Goal: Use online tool/utility: Utilize a website feature to perform a specific function

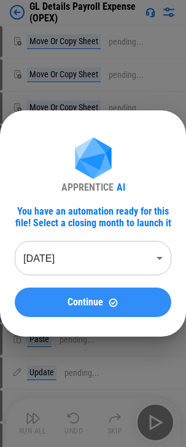
click at [95, 297] on span "Continue" at bounding box center [85, 302] width 36 height 10
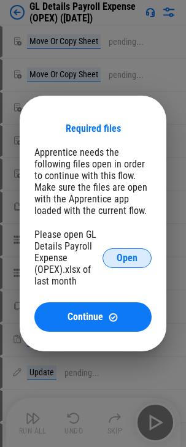
click at [116, 259] on span "Open" at bounding box center [126, 258] width 21 height 10
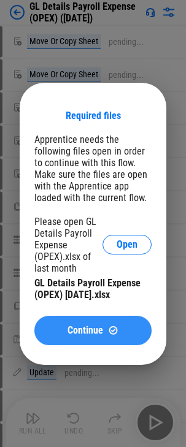
click at [96, 326] on span "Continue" at bounding box center [85, 330] width 36 height 10
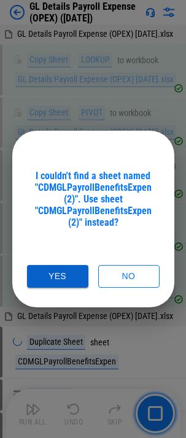
click at [63, 275] on button "Yes" at bounding box center [57, 276] width 61 height 23
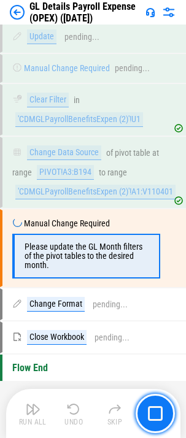
scroll to position [1338, 0]
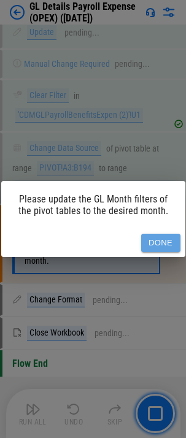
drag, startPoint x: 161, startPoint y: 241, endPoint x: 161, endPoint y: 220, distance: 20.8
click at [161, 241] on button "Done" at bounding box center [160, 243] width 39 height 19
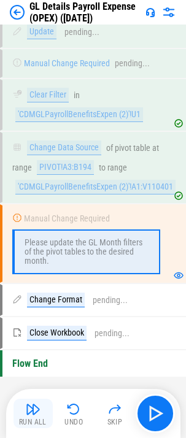
click at [28, 414] on img "button" at bounding box center [33, 408] width 15 height 15
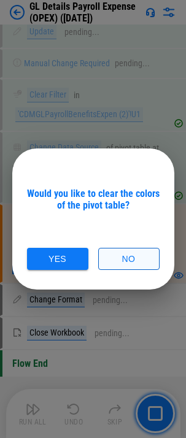
click at [122, 254] on button "No" at bounding box center [128, 259] width 61 height 23
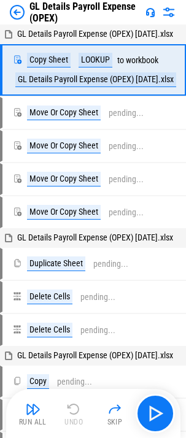
click at [29, 413] on img "button" at bounding box center [33, 408] width 15 height 15
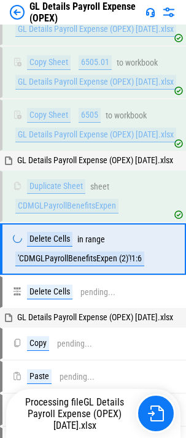
scroll to position [210, 0]
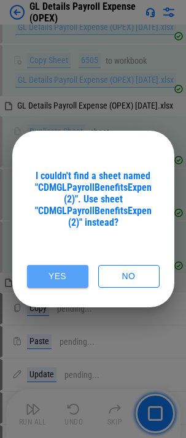
drag, startPoint x: 51, startPoint y: 275, endPoint x: 63, endPoint y: 245, distance: 32.4
click at [51, 275] on button "Yes" at bounding box center [57, 276] width 61 height 23
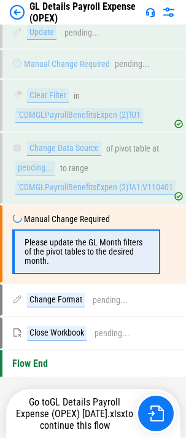
scroll to position [1338, 0]
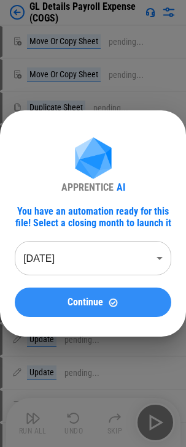
click at [94, 300] on span "Continue" at bounding box center [85, 302] width 36 height 10
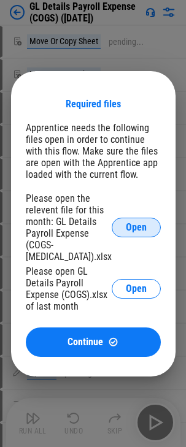
click at [126, 224] on span "Open" at bounding box center [136, 228] width 21 height 10
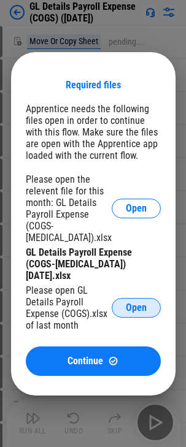
click at [132, 310] on span "Open" at bounding box center [136, 308] width 21 height 10
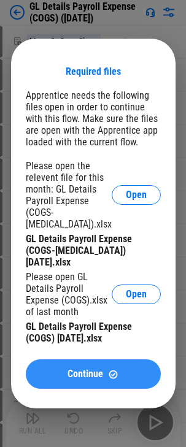
click at [101, 379] on span "Continue" at bounding box center [85, 374] width 36 height 10
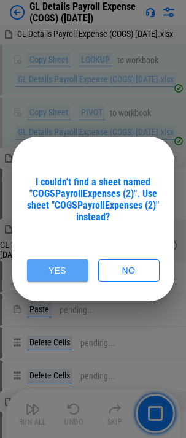
click at [55, 268] on button "Yes" at bounding box center [57, 270] width 61 height 23
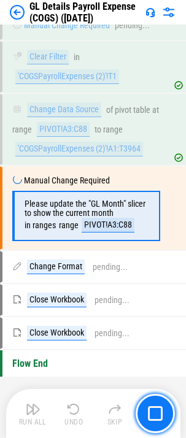
scroll to position [1220, 0]
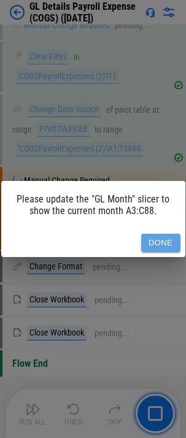
click at [164, 238] on button "Done" at bounding box center [160, 243] width 39 height 19
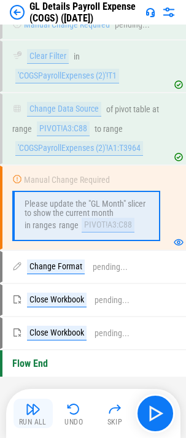
click at [29, 408] on img "button" at bounding box center [33, 408] width 15 height 15
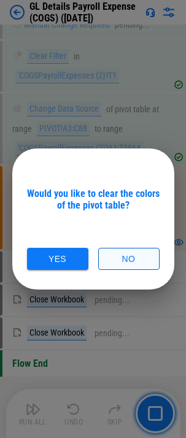
click at [140, 260] on button "No" at bounding box center [128, 259] width 61 height 23
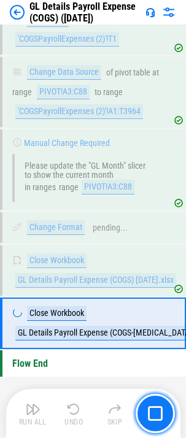
scroll to position [1269, 0]
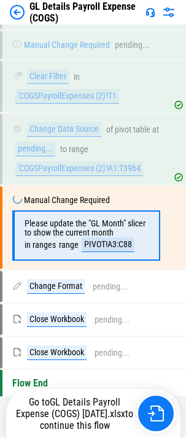
scroll to position [1220, 0]
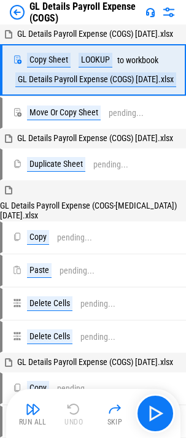
drag, startPoint x: 31, startPoint y: 411, endPoint x: 53, endPoint y: 372, distance: 45.3
click at [31, 411] on img "button" at bounding box center [33, 408] width 15 height 15
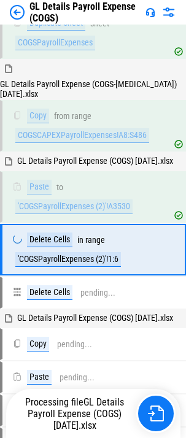
scroll to position [229, 0]
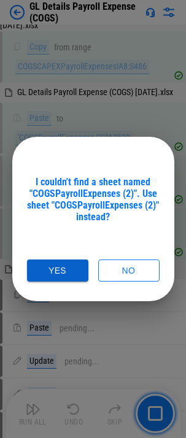
click at [66, 267] on button "Yes" at bounding box center [57, 270] width 61 height 23
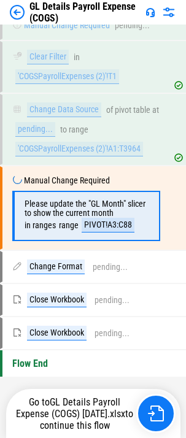
scroll to position [1220, 0]
